Goal: Task Accomplishment & Management: Complete application form

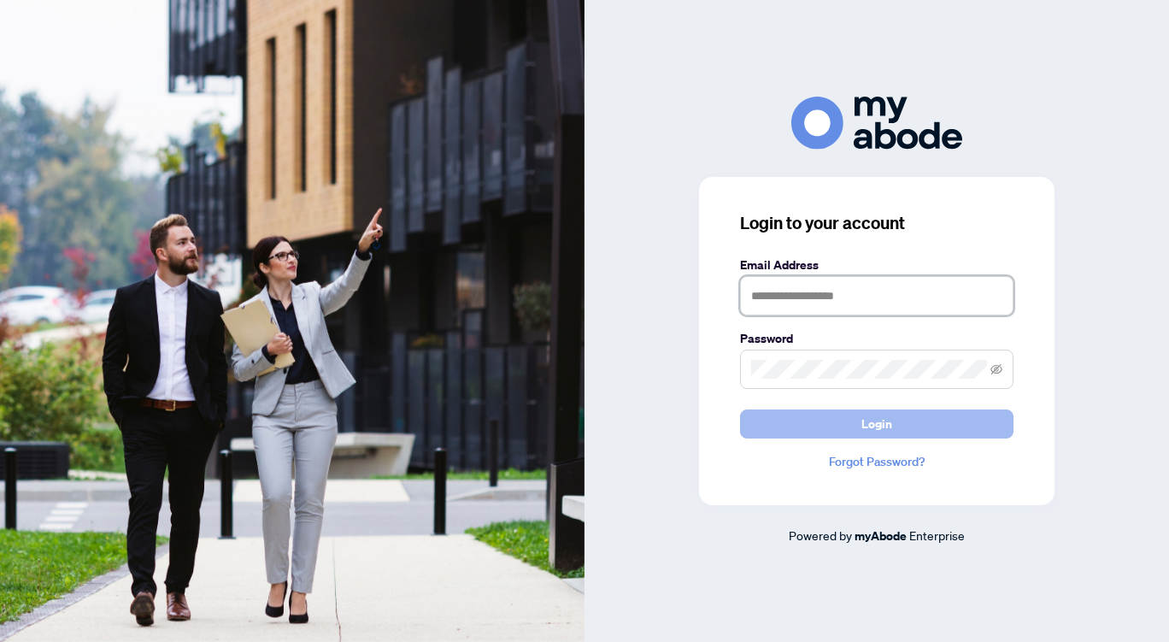
type input "**********"
click at [833, 427] on button "Login" at bounding box center [876, 423] width 273 height 29
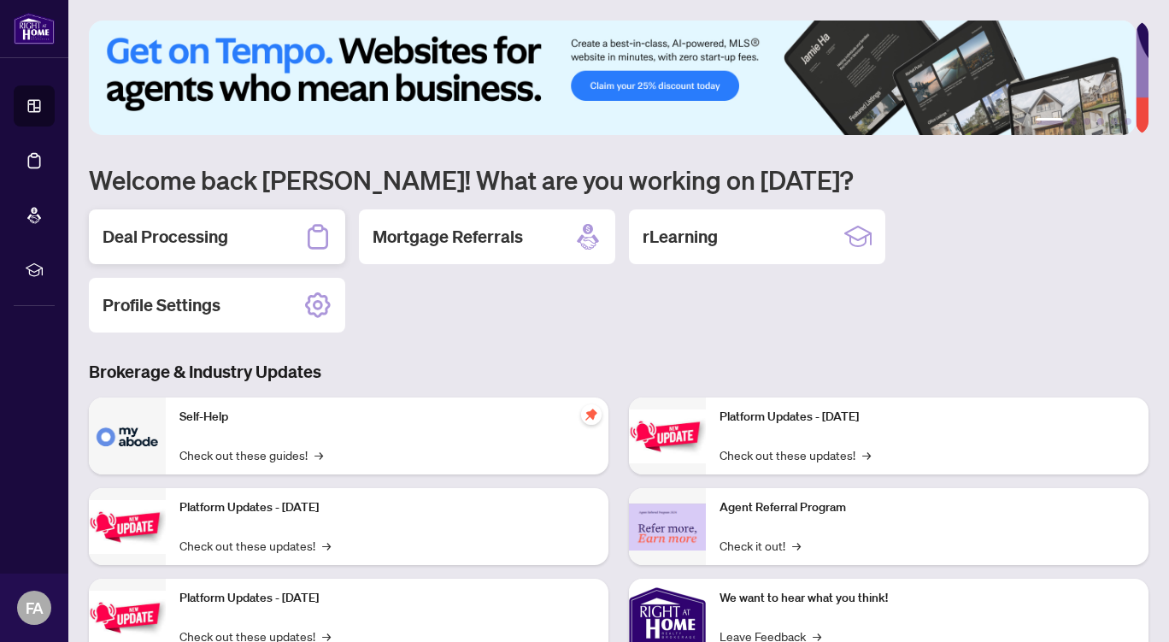
click at [211, 234] on h2 "Deal Processing" at bounding box center [166, 237] width 126 height 24
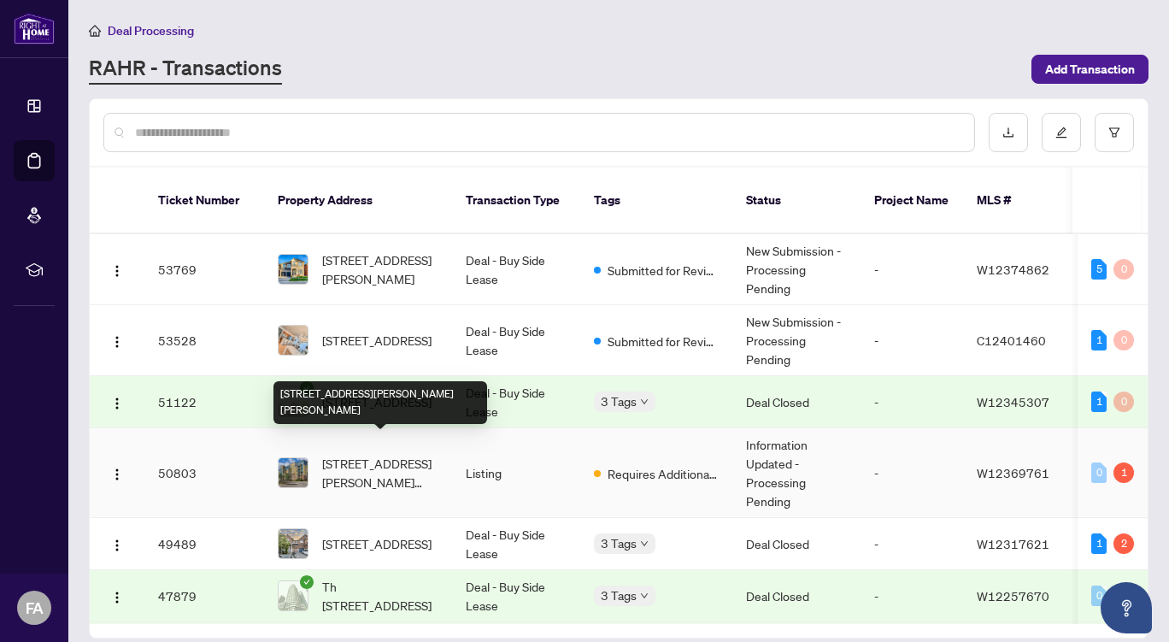
click at [413, 459] on span "512-1421 Costigan Rd, Milton, Ontario L9T 0Y7, Canada" at bounding box center [380, 473] width 116 height 38
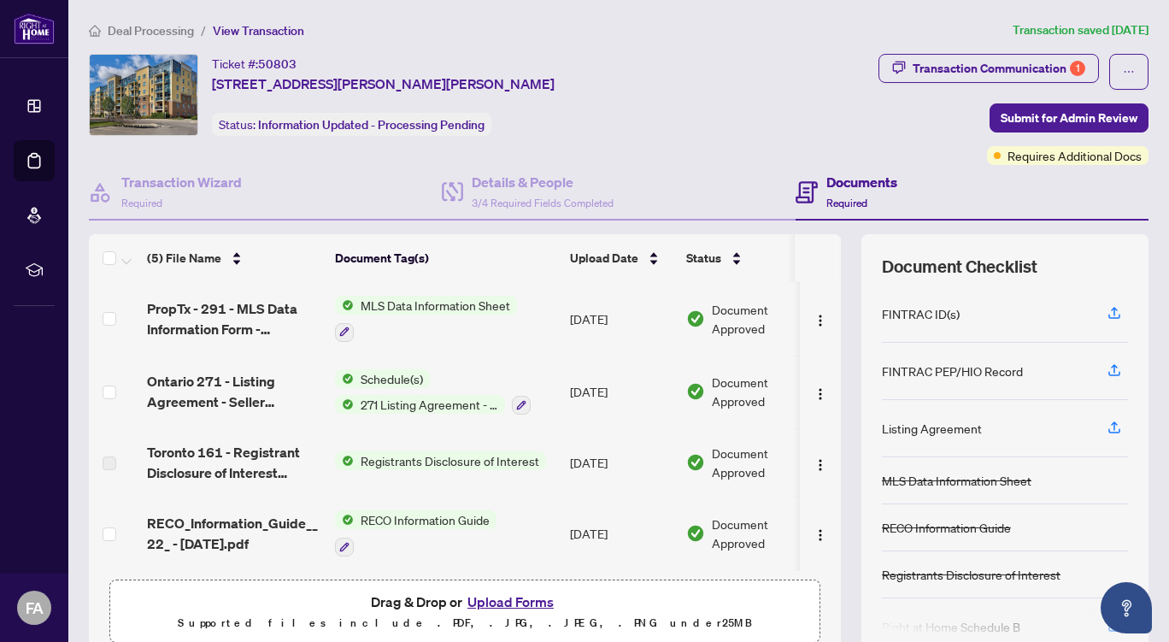
scroll to position [73, 0]
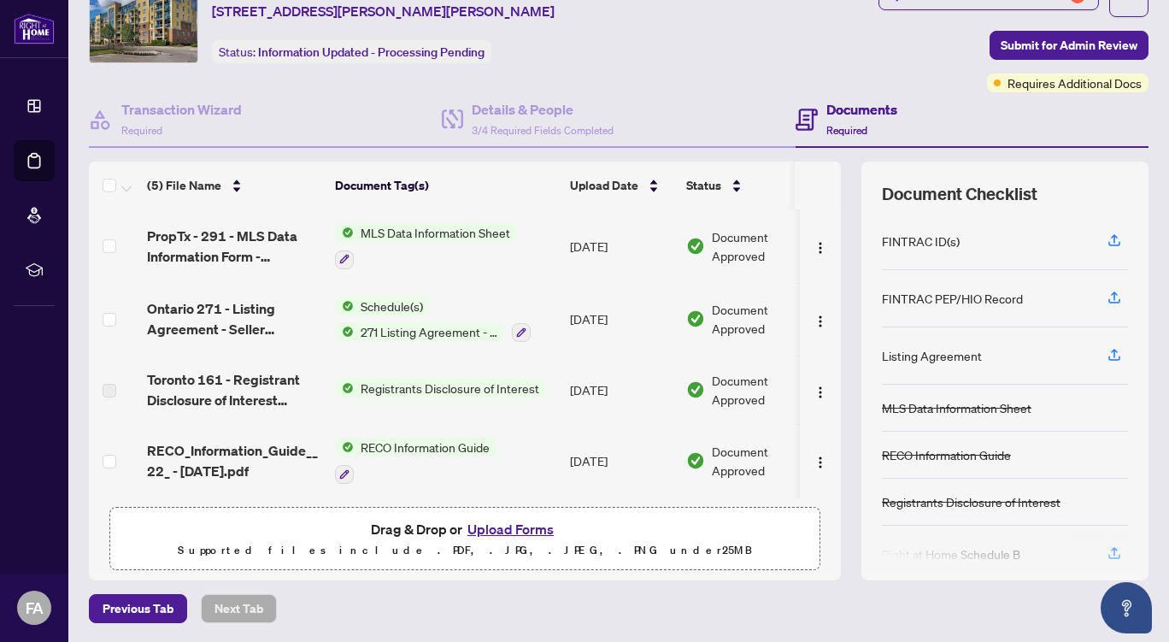
click at [494, 522] on button "Upload Forms" at bounding box center [510, 529] width 97 height 22
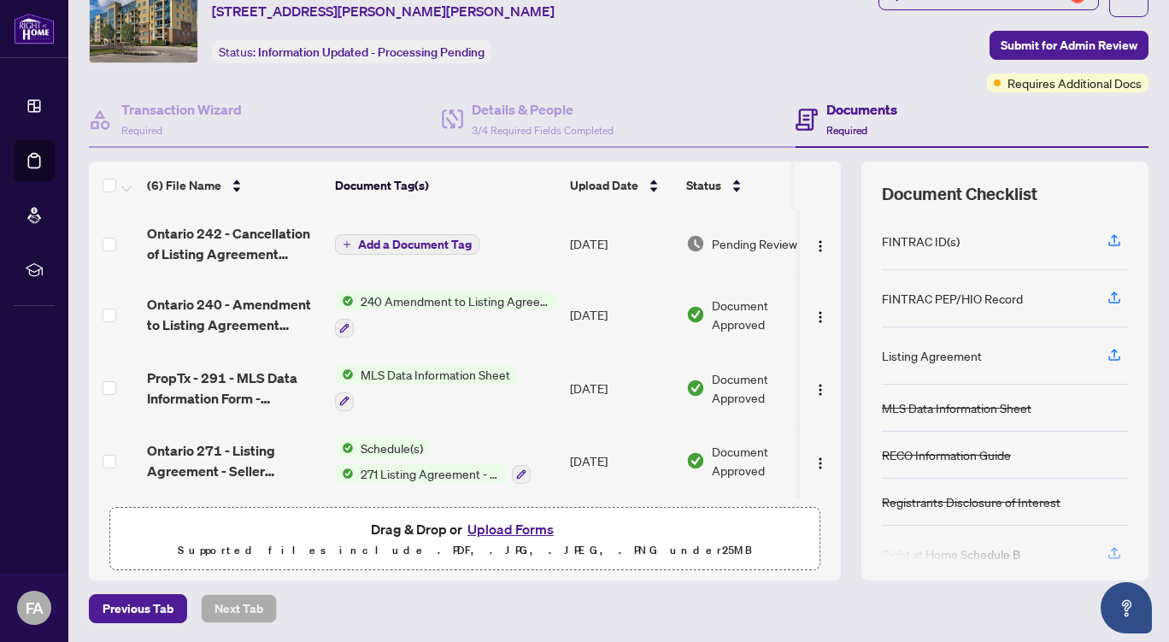
scroll to position [0, 0]
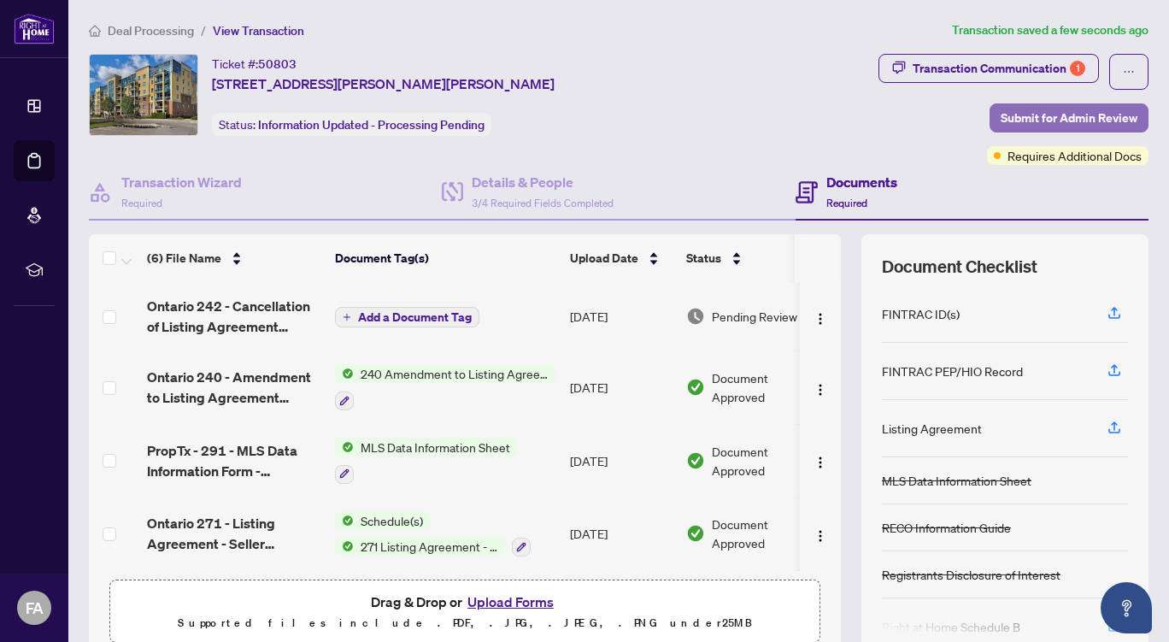
click at [1030, 118] on span "Submit for Admin Review" at bounding box center [1069, 117] width 137 height 27
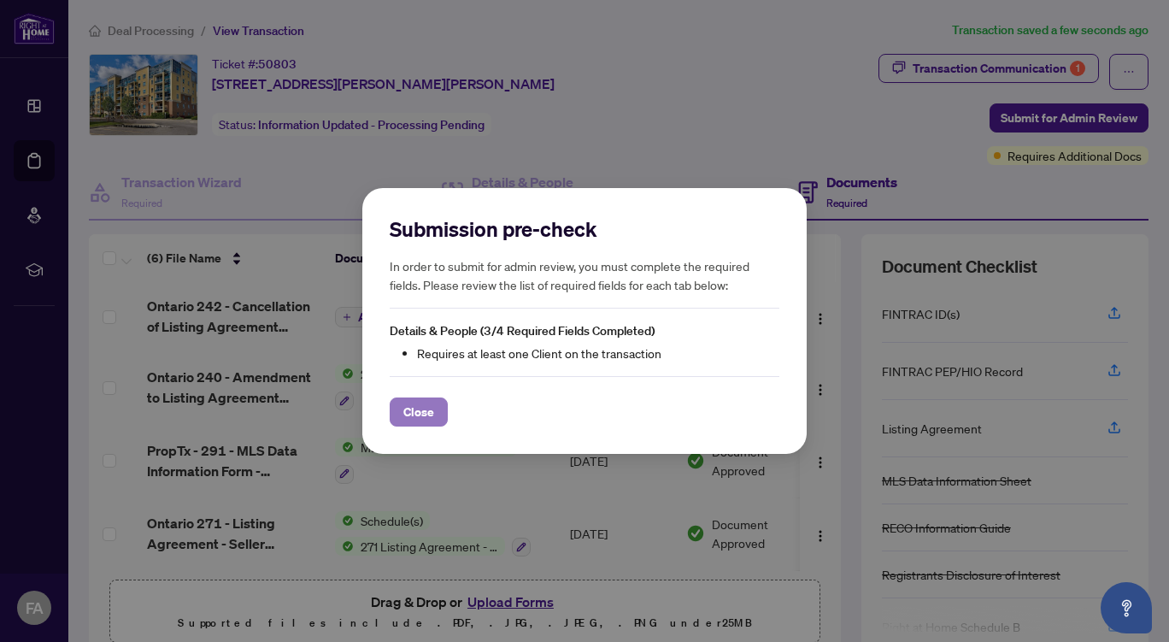
click at [420, 411] on span "Close" at bounding box center [418, 411] width 31 height 27
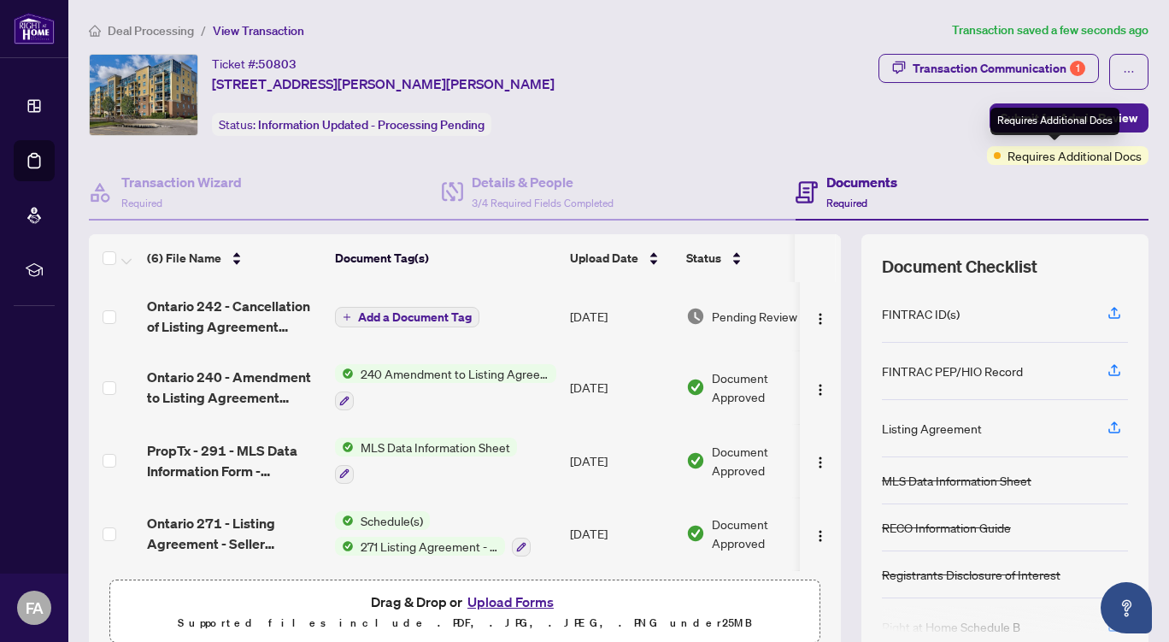
click at [1042, 159] on span "Requires Additional Docs" at bounding box center [1074, 155] width 134 height 19
click at [1018, 111] on span "Submit for Admin Review" at bounding box center [1069, 117] width 137 height 27
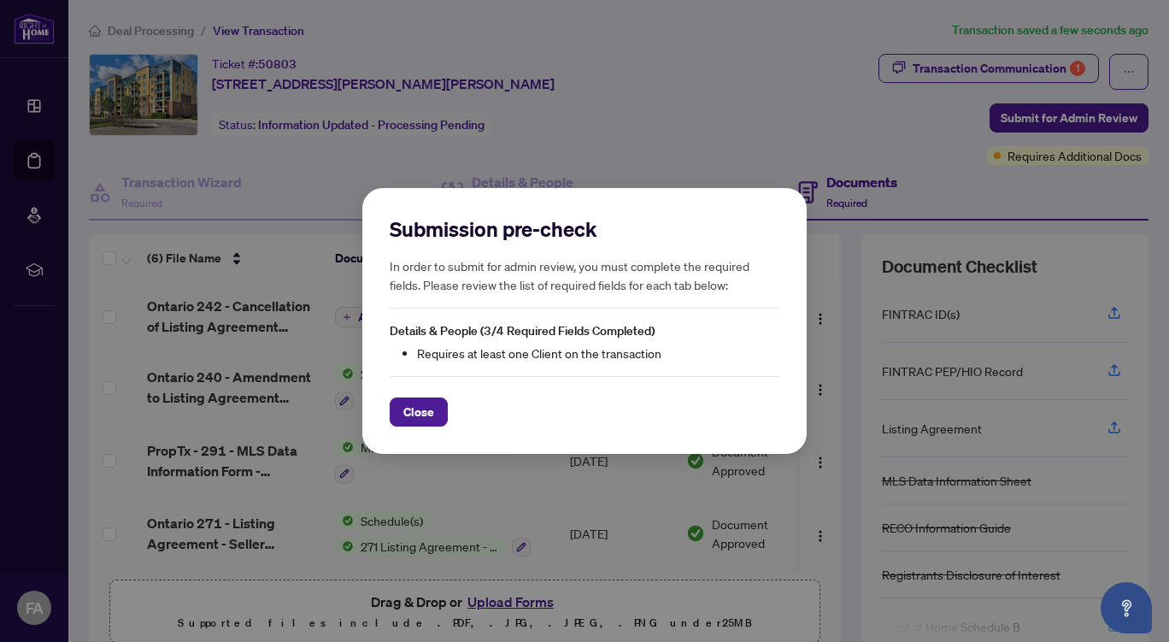
click at [737, 144] on div "Submission pre-check In order to submit for admin review, you must complete the…" at bounding box center [584, 321] width 1169 height 642
click at [419, 408] on span "Close" at bounding box center [418, 411] width 31 height 27
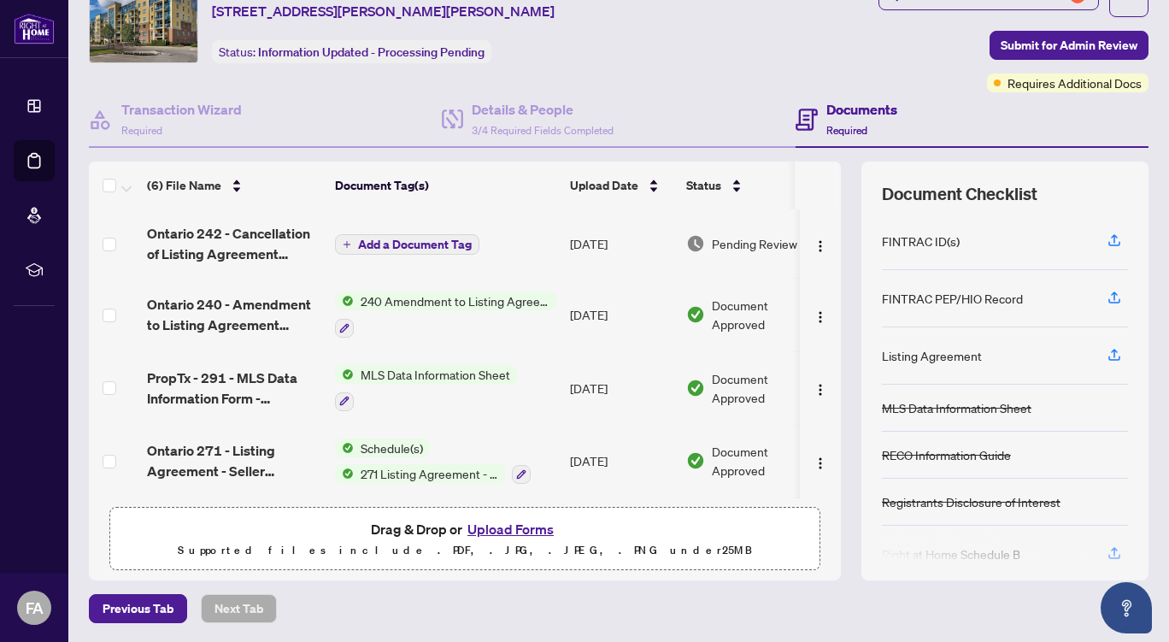
scroll to position [19, 0]
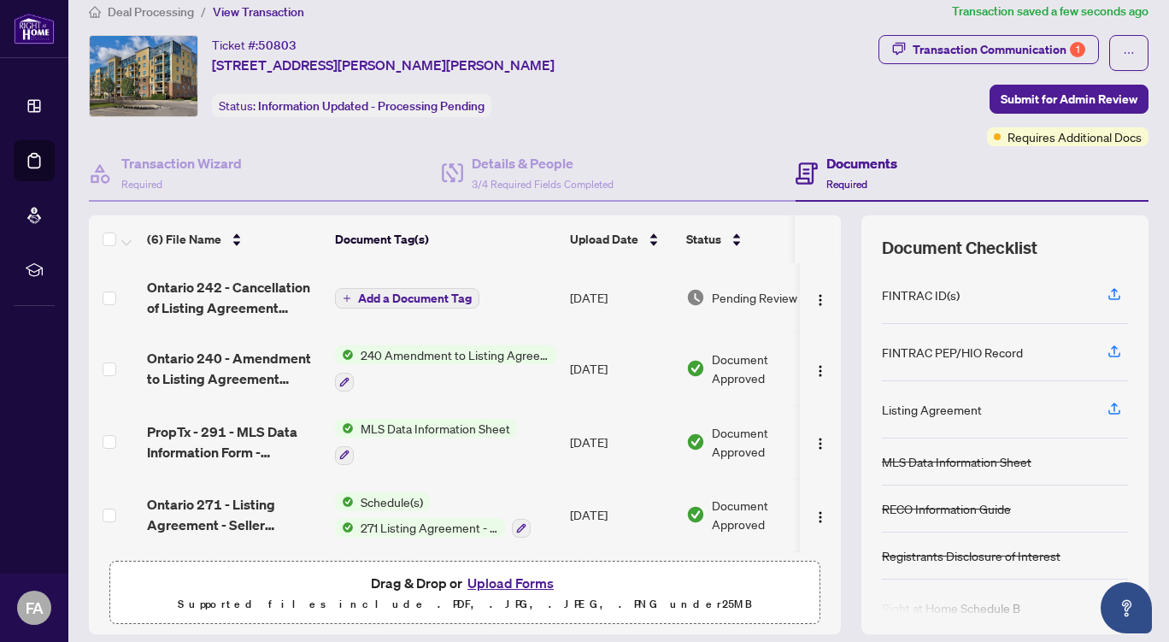
click at [368, 297] on span "Add a Document Tag" at bounding box center [415, 298] width 114 height 12
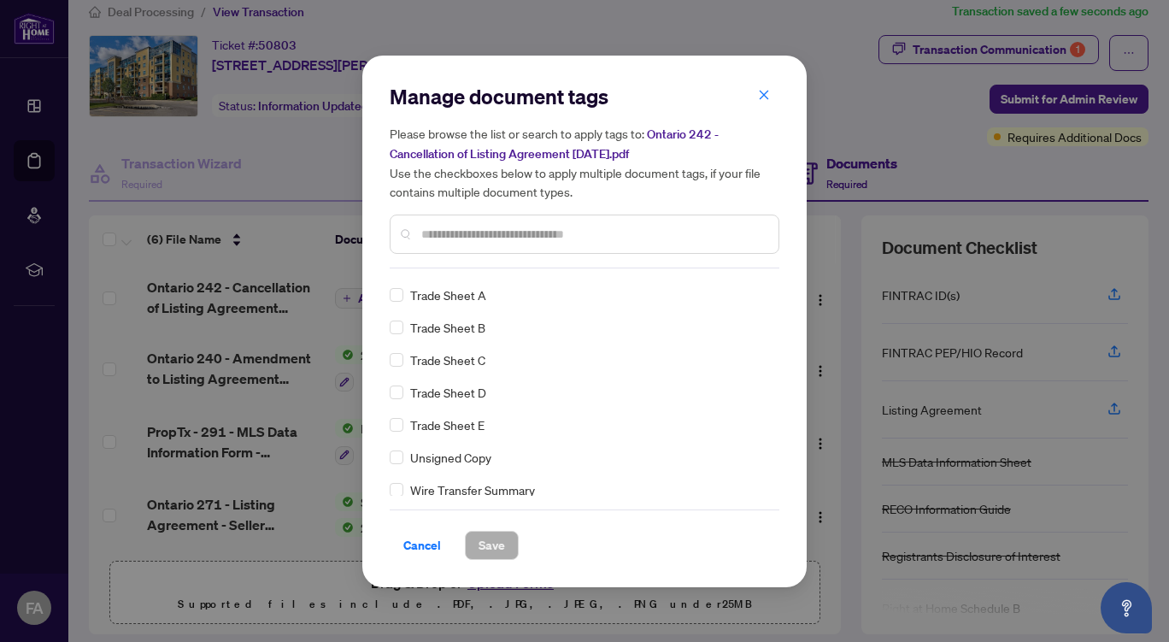
scroll to position [3959, 0]
click at [321, 156] on div "Manage document tags Please browse the list or search to apply tags to: Ontario…" at bounding box center [584, 321] width 1169 height 642
click at [414, 544] on span "Cancel" at bounding box center [422, 544] width 38 height 27
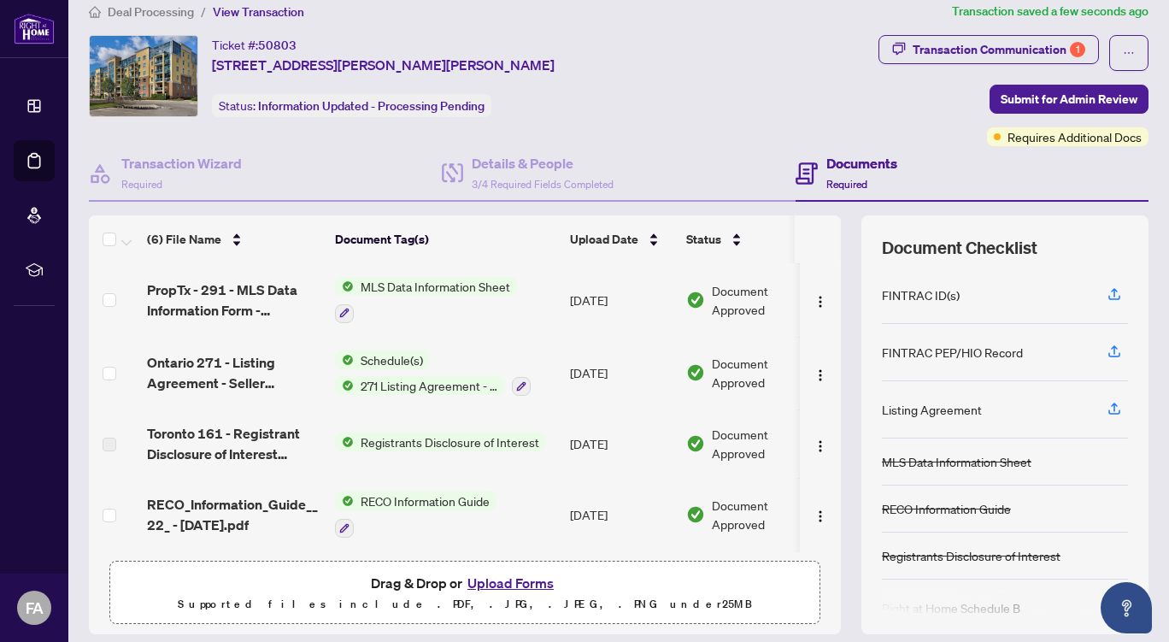
scroll to position [73, 0]
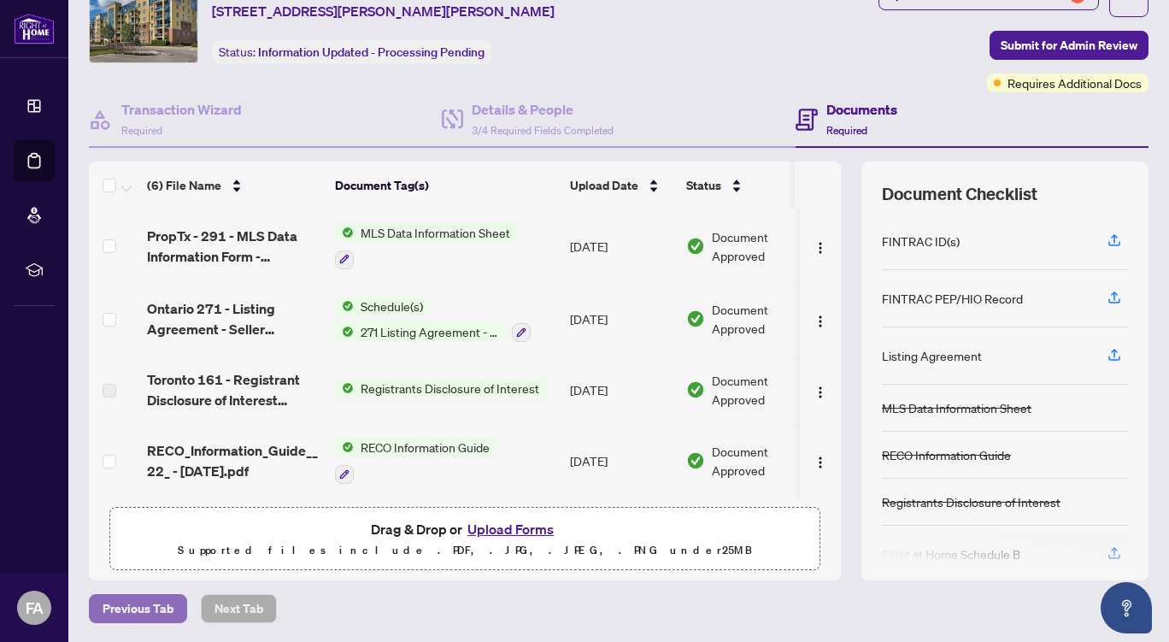
click at [138, 610] on span "Previous Tab" at bounding box center [138, 608] width 71 height 27
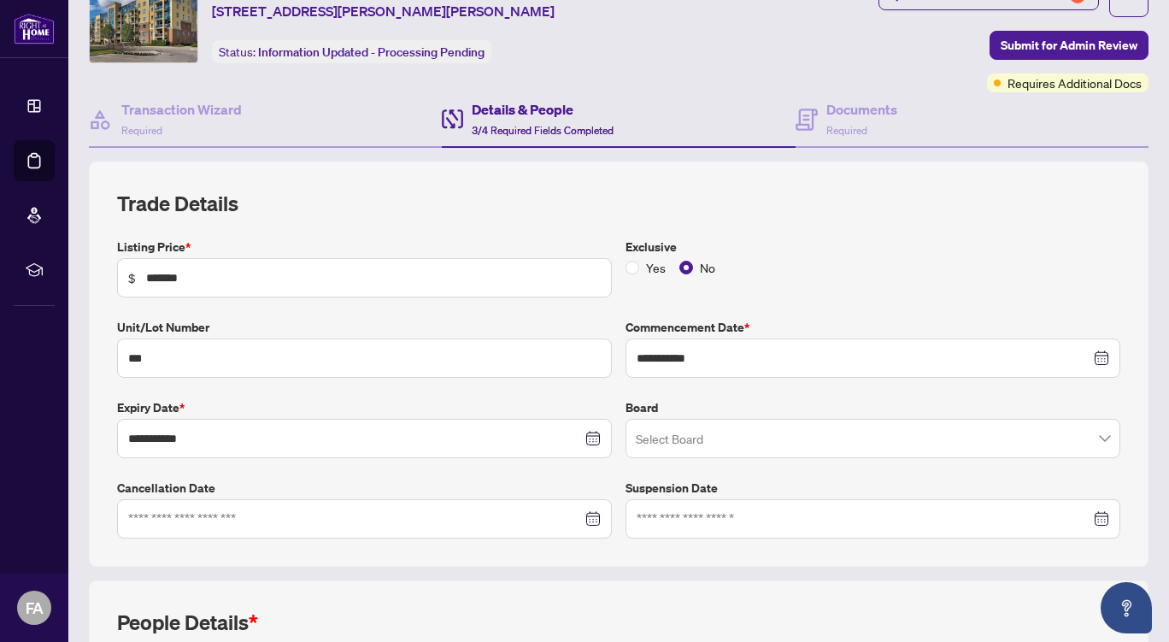
type input "**********"
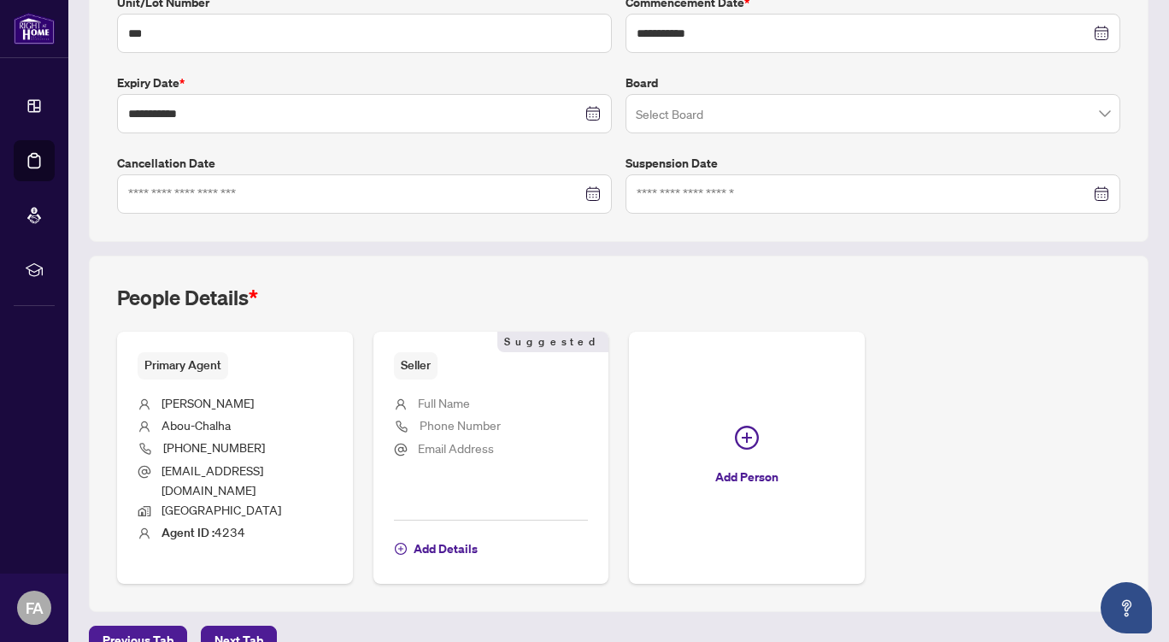
scroll to position [412, 0]
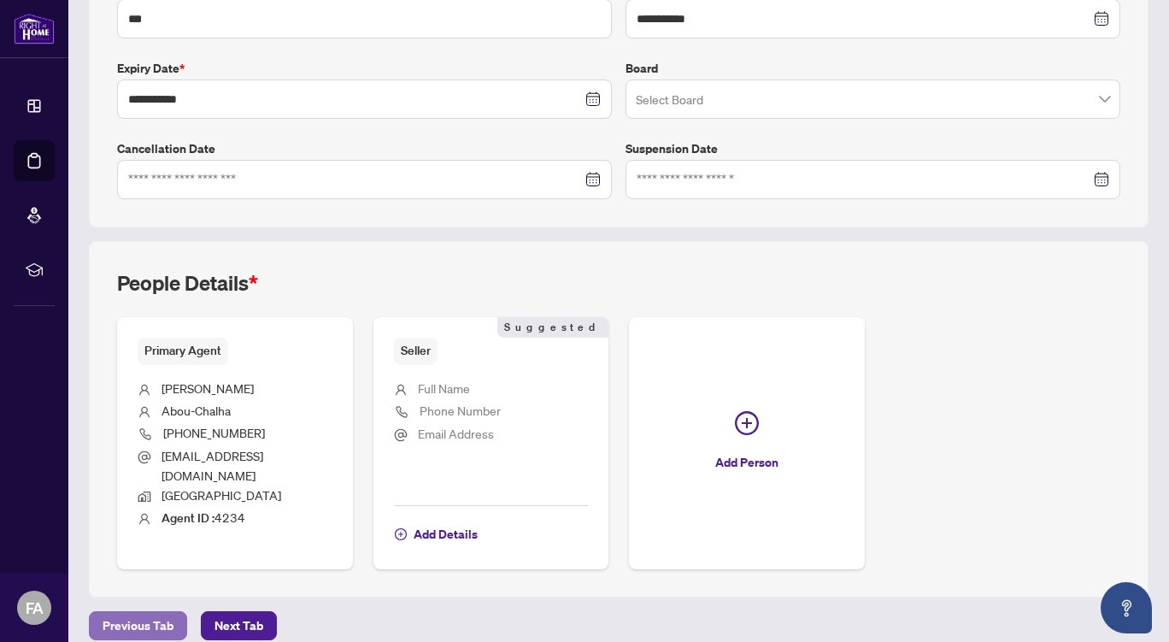
click at [135, 612] on span "Previous Tab" at bounding box center [138, 625] width 71 height 27
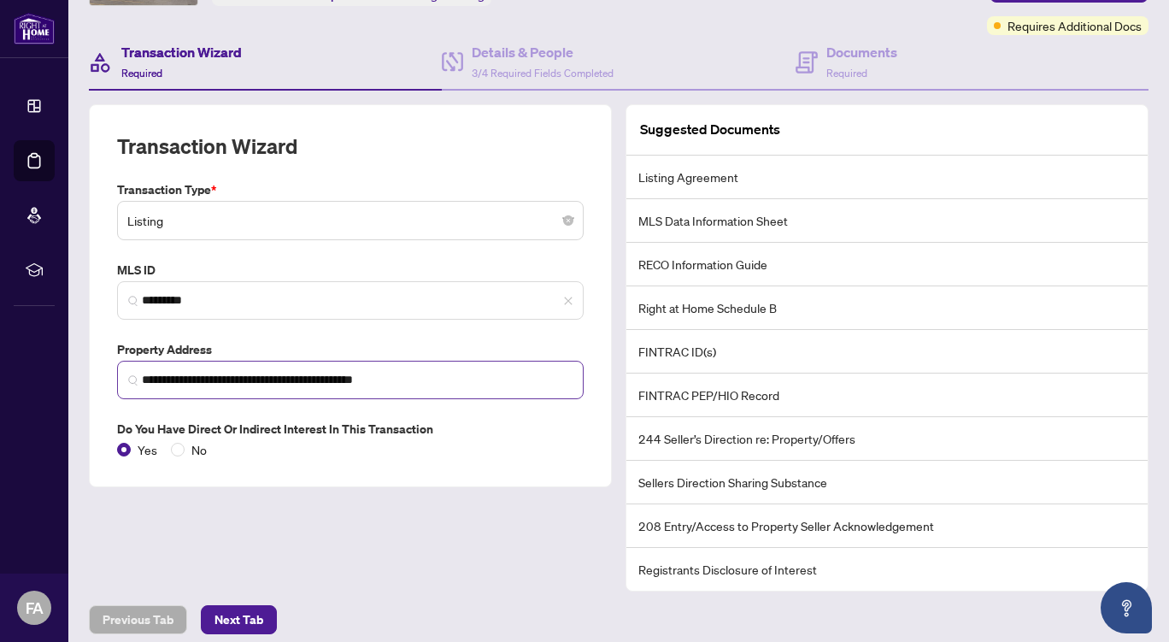
scroll to position [140, 0]
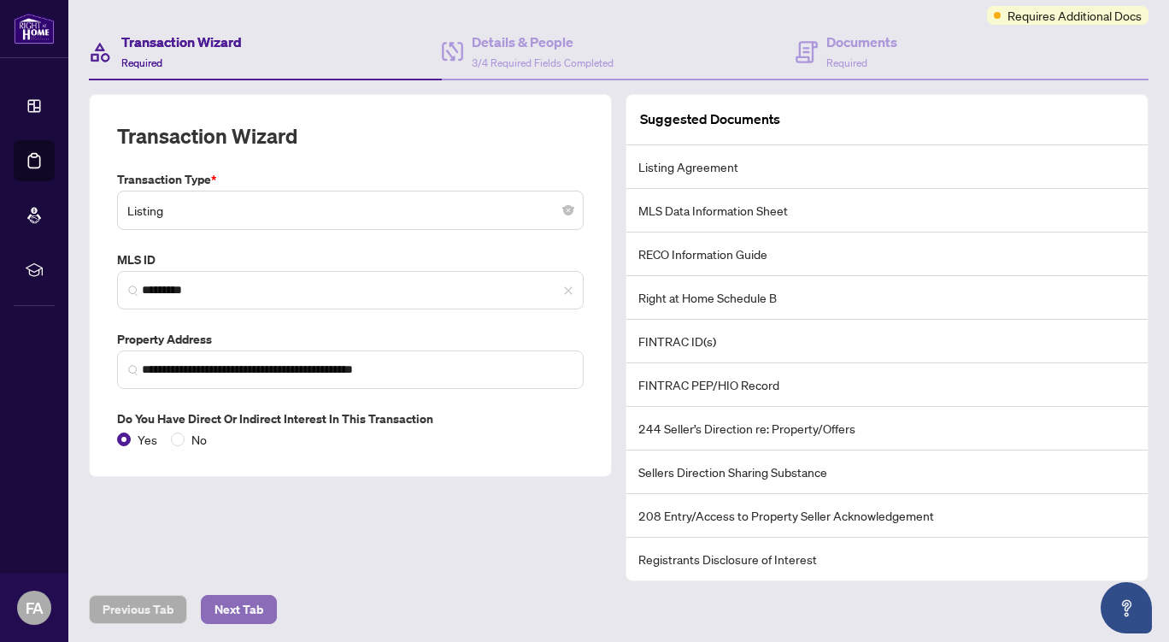
click at [244, 603] on span "Next Tab" at bounding box center [238, 609] width 49 height 27
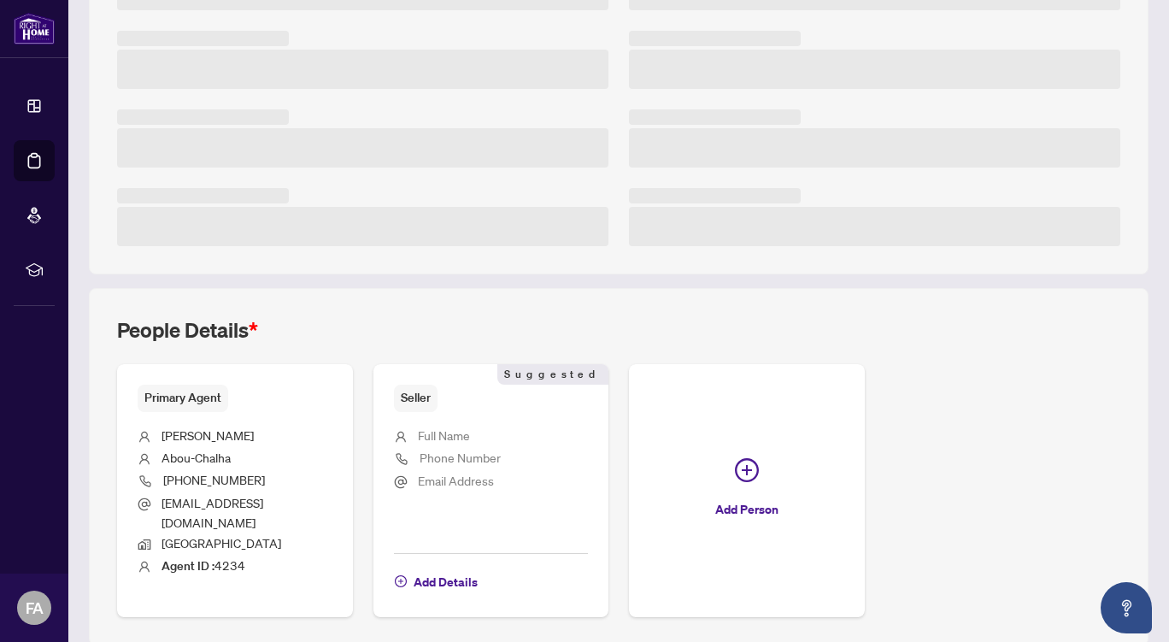
scroll to position [405, 0]
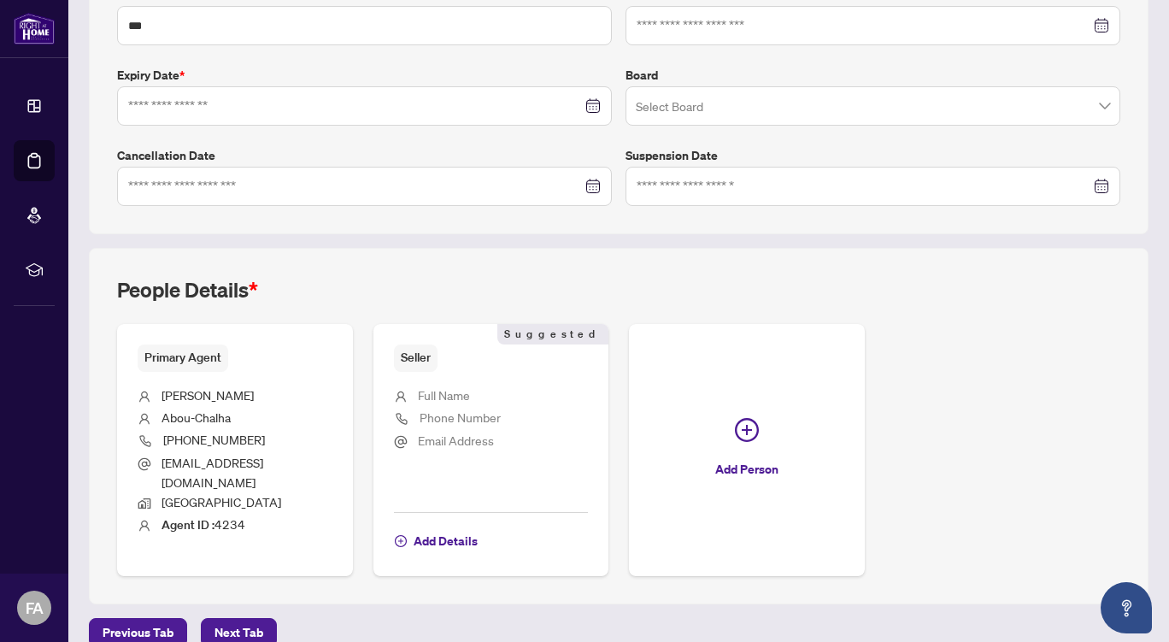
type input "**********"
click at [437, 527] on span "Add Details" at bounding box center [446, 540] width 64 height 27
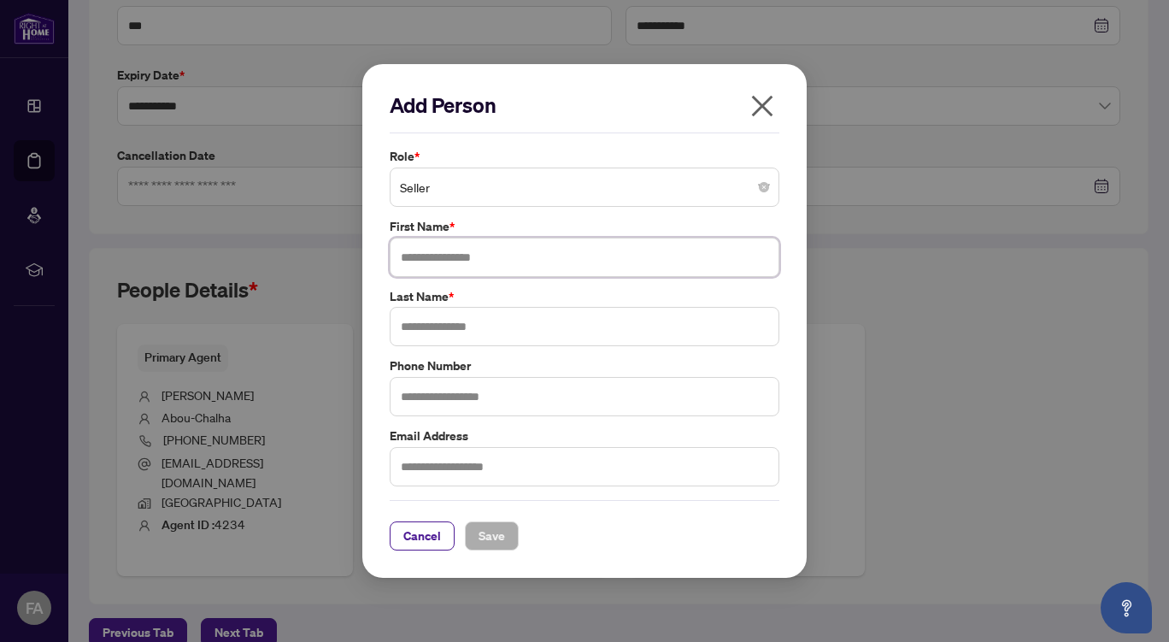
click at [517, 257] on input "text" at bounding box center [585, 257] width 390 height 39
type input "******"
click at [464, 315] on input "text" at bounding box center [585, 326] width 390 height 39
type input "**********"
click at [487, 534] on span "Save" at bounding box center [491, 535] width 26 height 27
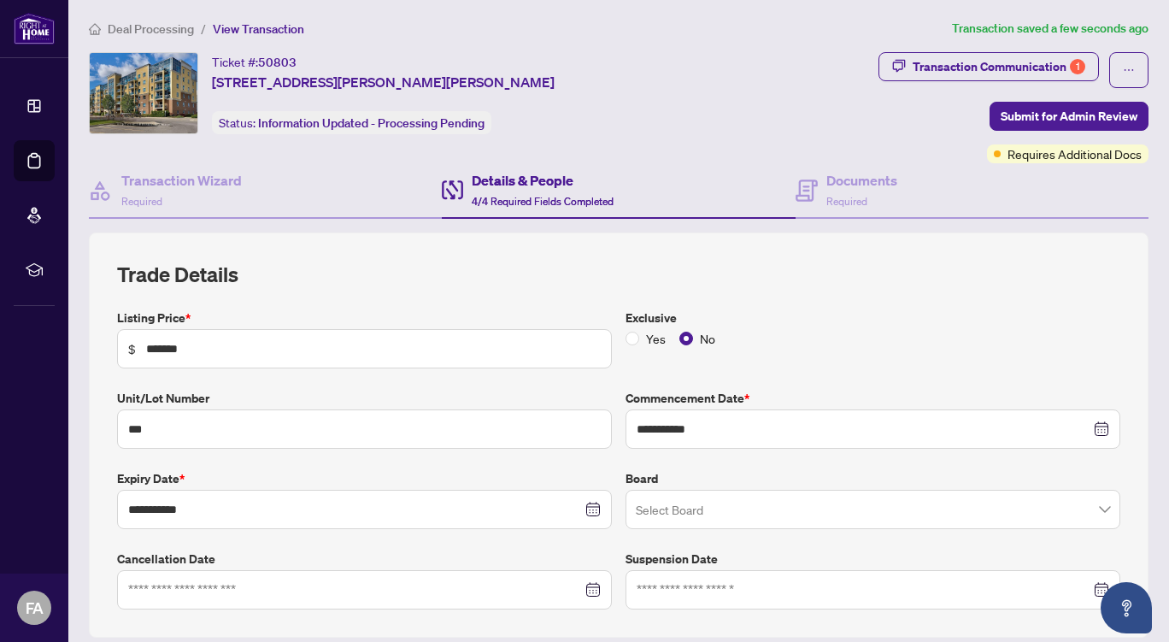
scroll to position [0, 0]
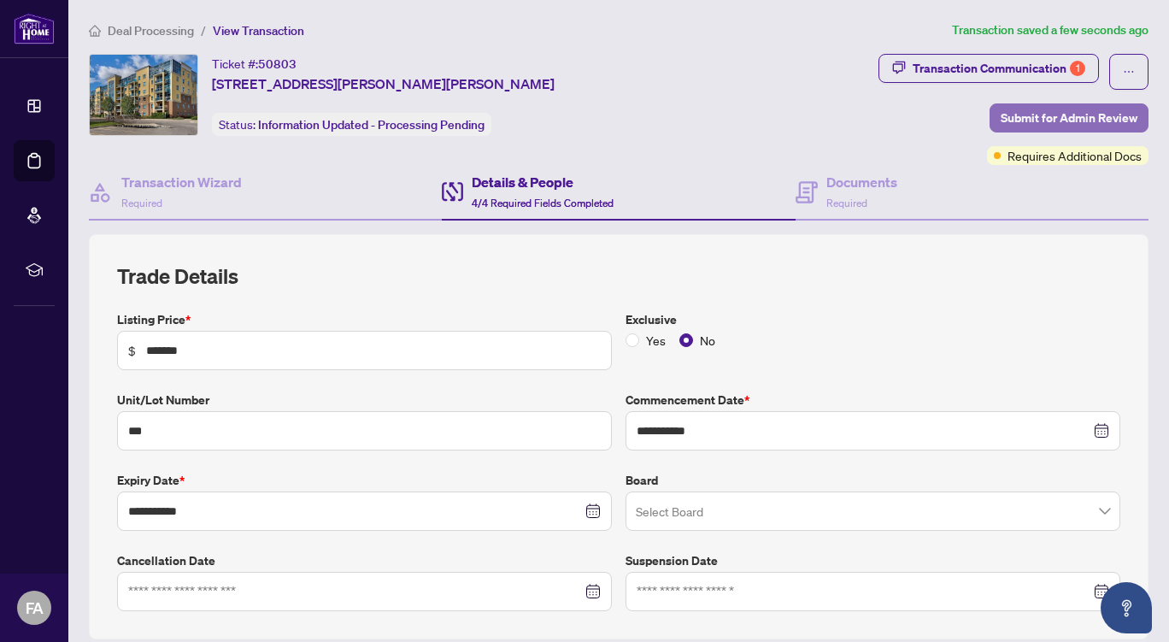
click at [1048, 114] on span "Submit for Admin Review" at bounding box center [1069, 117] width 137 height 27
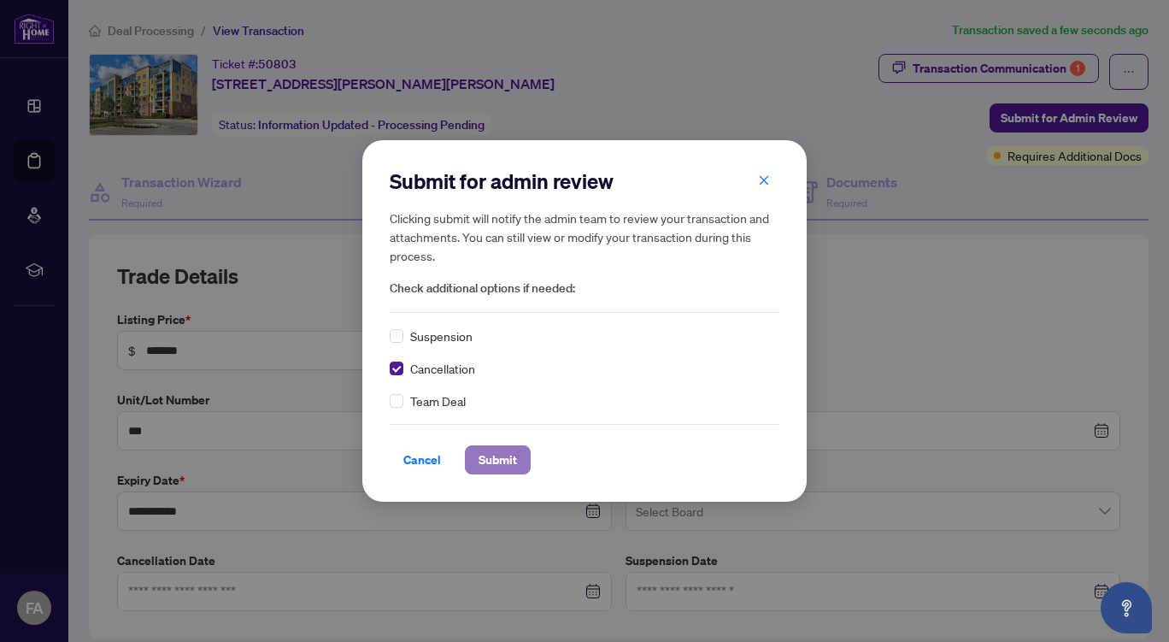
click at [498, 457] on span "Submit" at bounding box center [497, 459] width 38 height 27
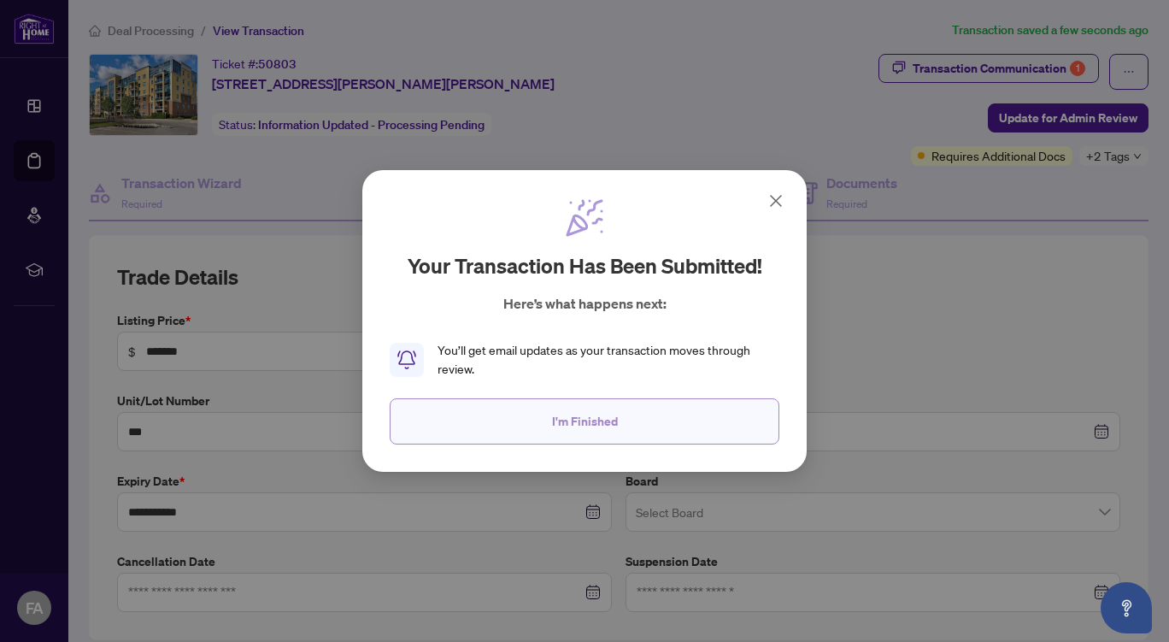
click at [589, 420] on span "I'm Finished" at bounding box center [585, 421] width 66 height 27
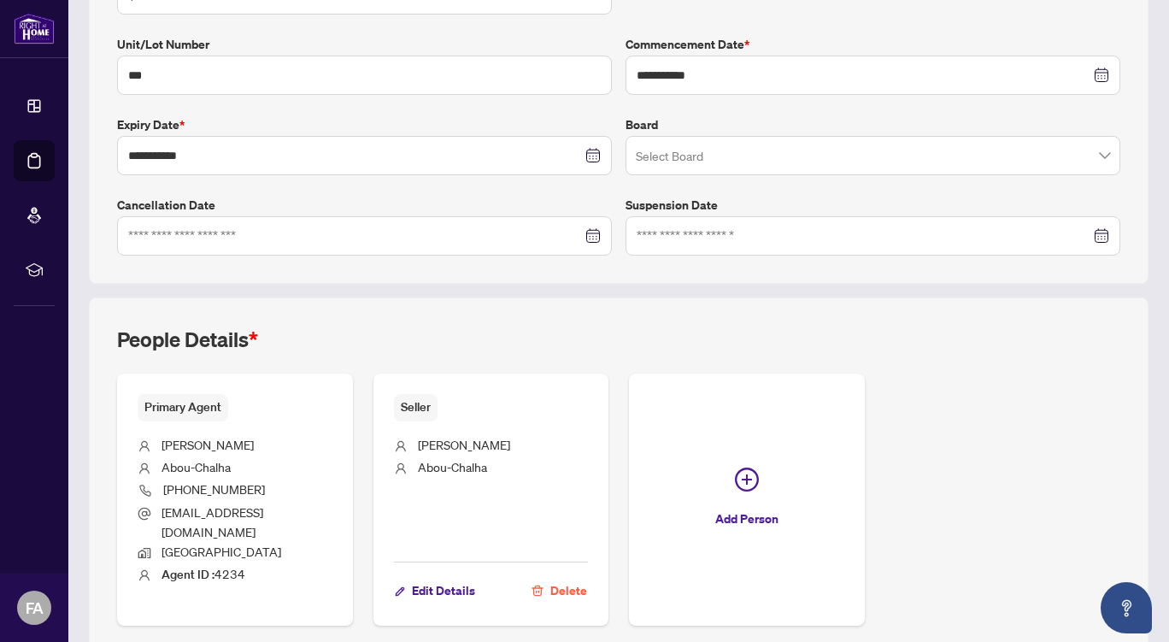
scroll to position [413, 0]
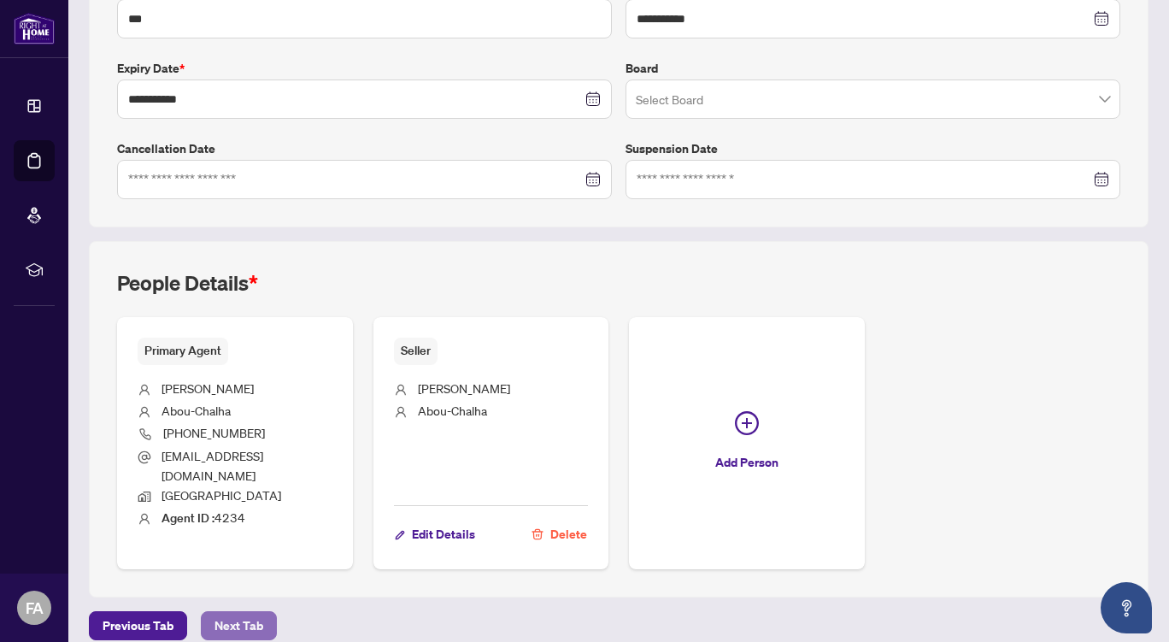
click at [232, 612] on span "Next Tab" at bounding box center [238, 625] width 49 height 27
